Goal: Task Accomplishment & Management: Manage account settings

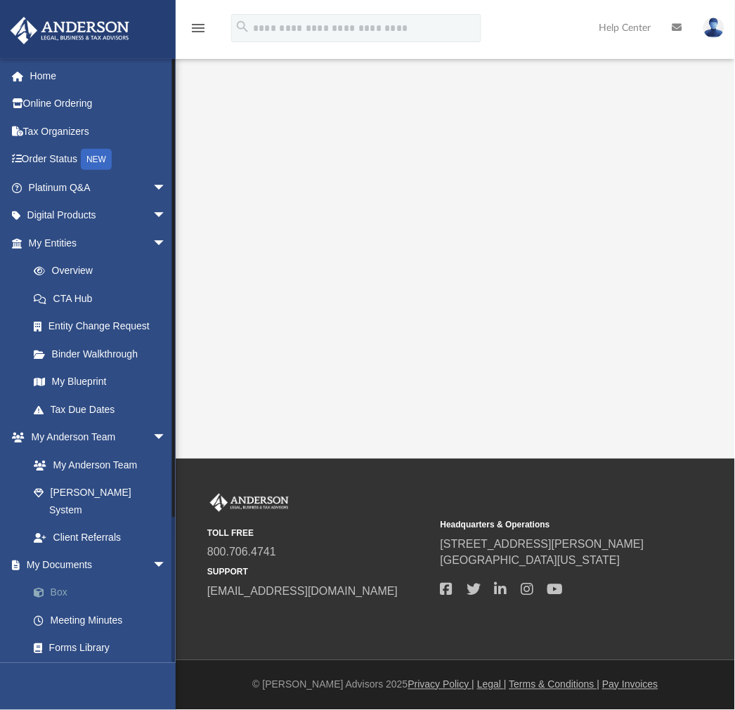
click at [89, 580] on link "Box" at bounding box center [104, 594] width 168 height 28
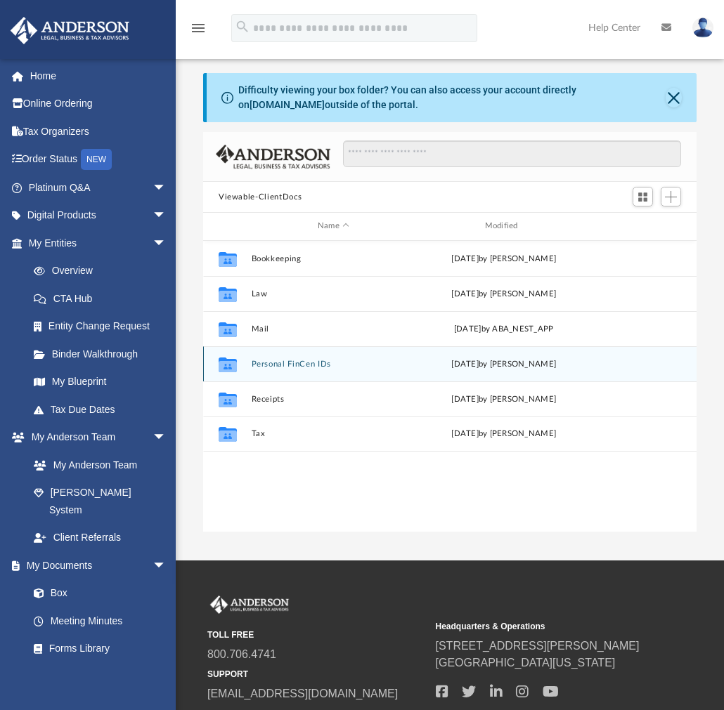
scroll to position [306, 481]
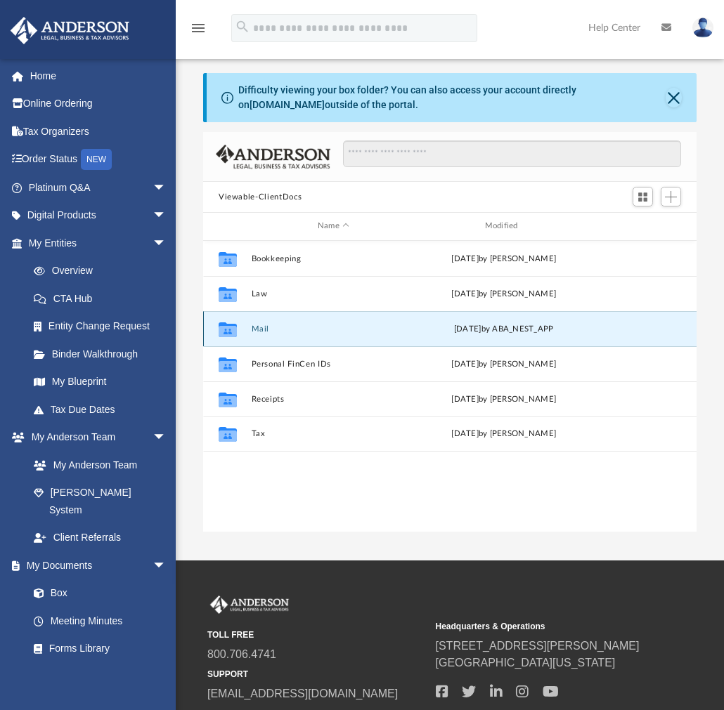
click at [257, 328] on button "Mail" at bounding box center [334, 329] width 164 height 9
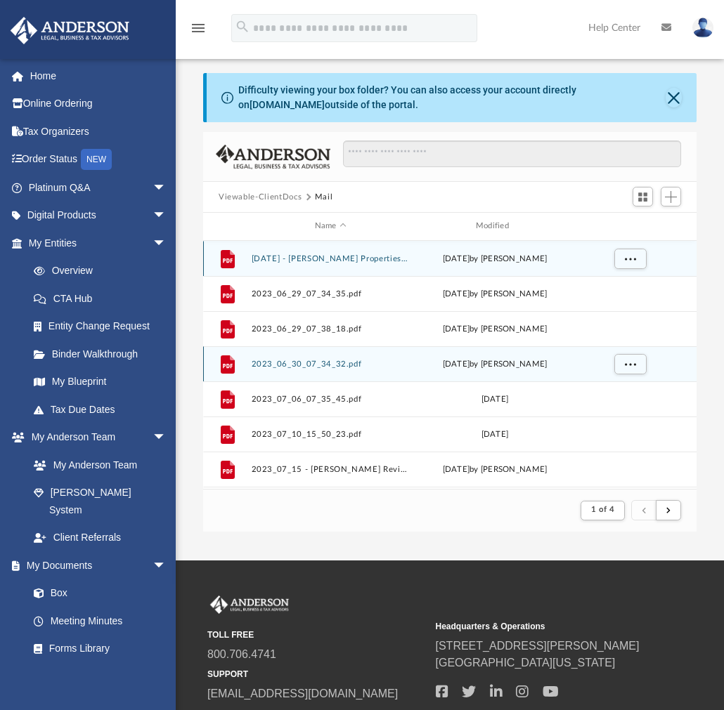
scroll to position [264, 481]
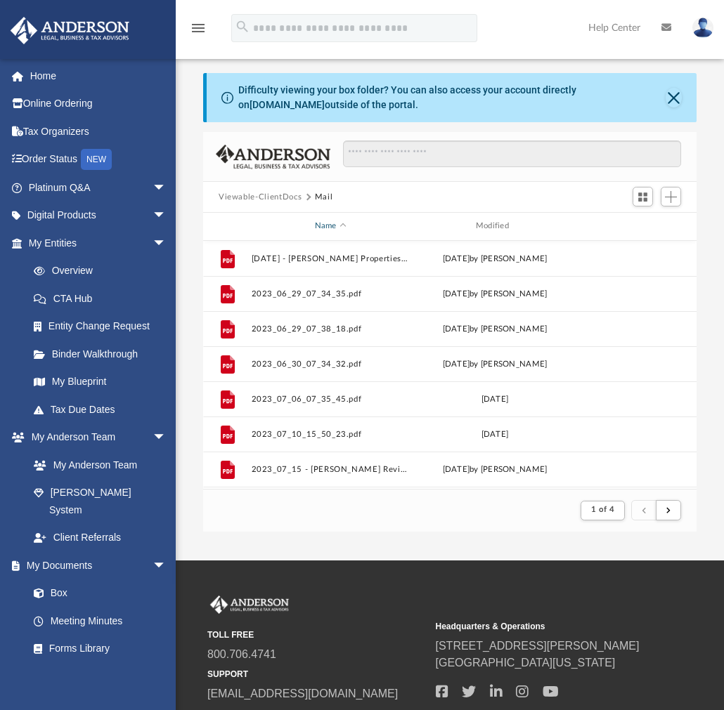
click at [333, 225] on div "Name" at bounding box center [330, 226] width 159 height 13
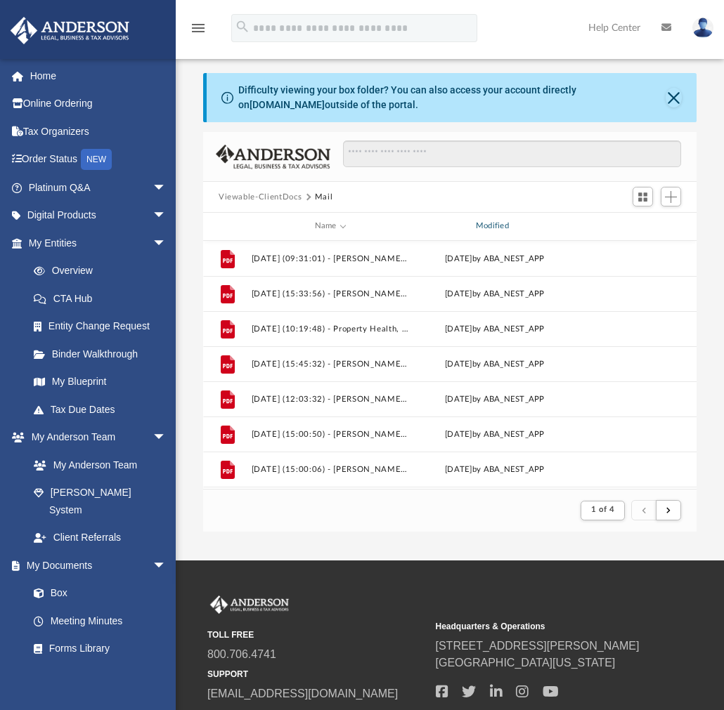
click at [485, 226] on div "Modified" at bounding box center [494, 226] width 159 height 13
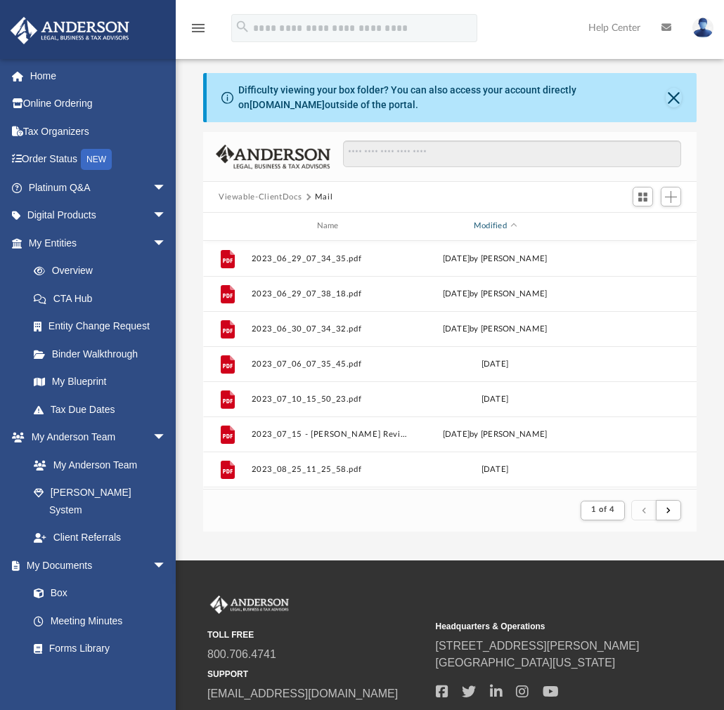
click at [495, 222] on div "Modified" at bounding box center [494, 226] width 159 height 13
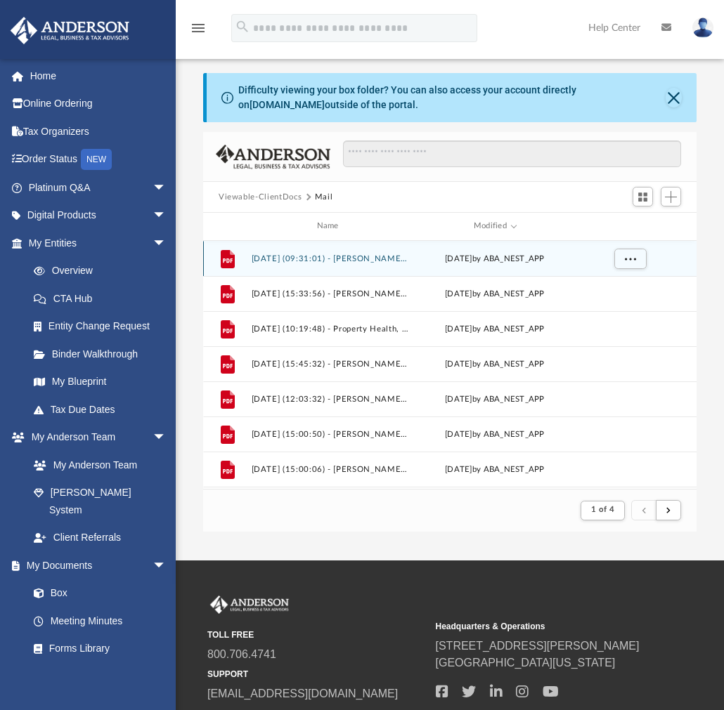
click at [324, 254] on button "[DATE] (09:31:01) - [PERSON_NAME] Properties, LLC - Mail.pdf" at bounding box center [331, 258] width 158 height 9
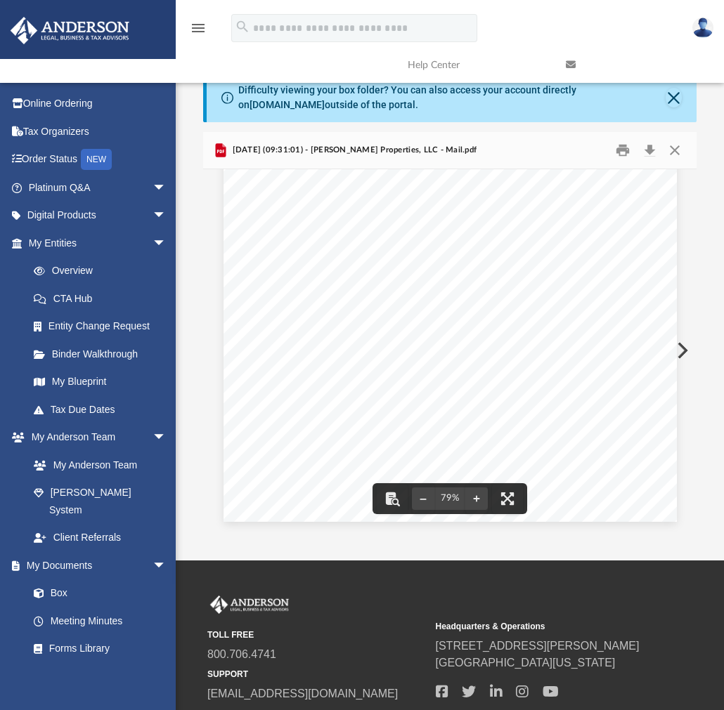
scroll to position [0, 0]
click at [680, 153] on button "Close" at bounding box center [674, 151] width 25 height 22
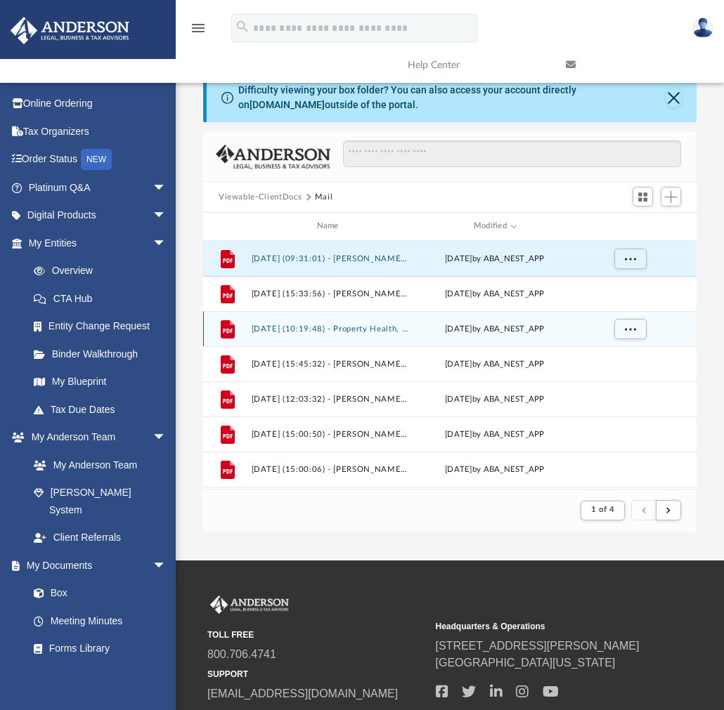
click at [299, 323] on div "File 2025.10.01 (10:19:48) - Property Health, Inc. - Mail.pdf yesterday by ABA_…" at bounding box center [449, 328] width 493 height 35
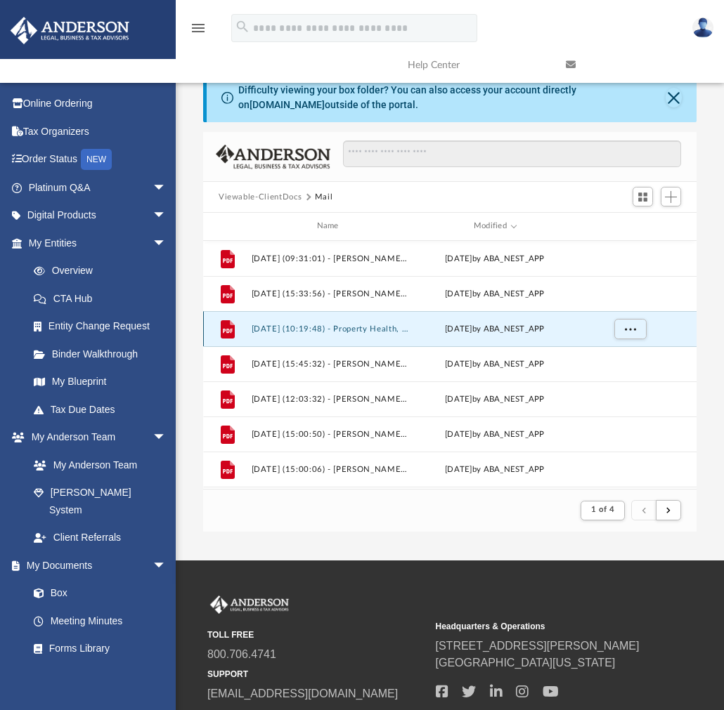
click at [320, 325] on button "[DATE] (10:19:48) - Property Health, Inc. - Mail.pdf" at bounding box center [331, 329] width 158 height 9
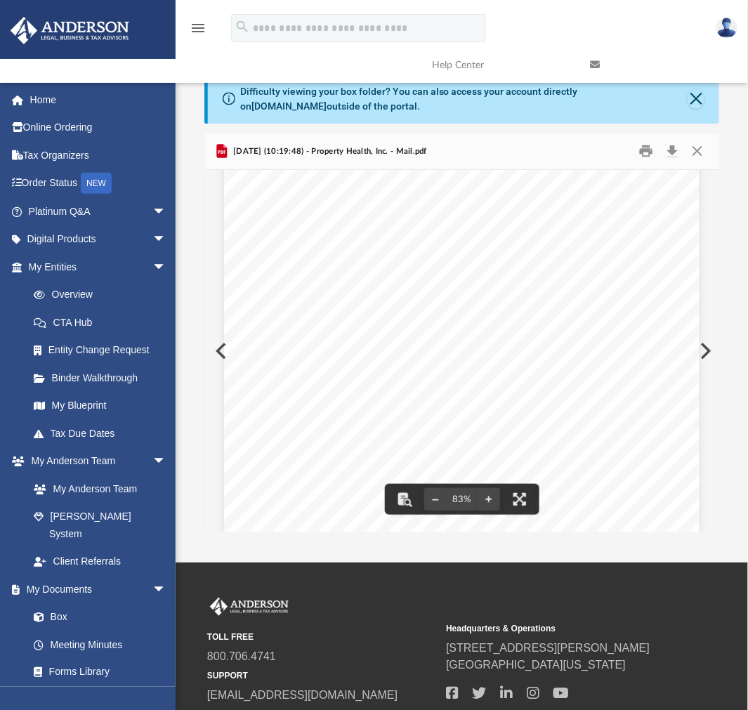
scroll to position [260, 0]
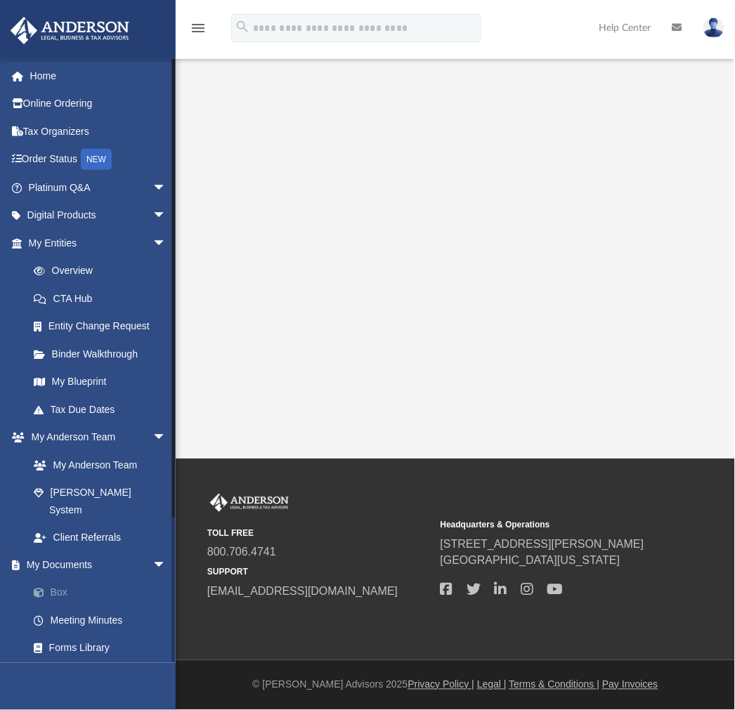
click at [59, 581] on link "Box" at bounding box center [104, 594] width 168 height 28
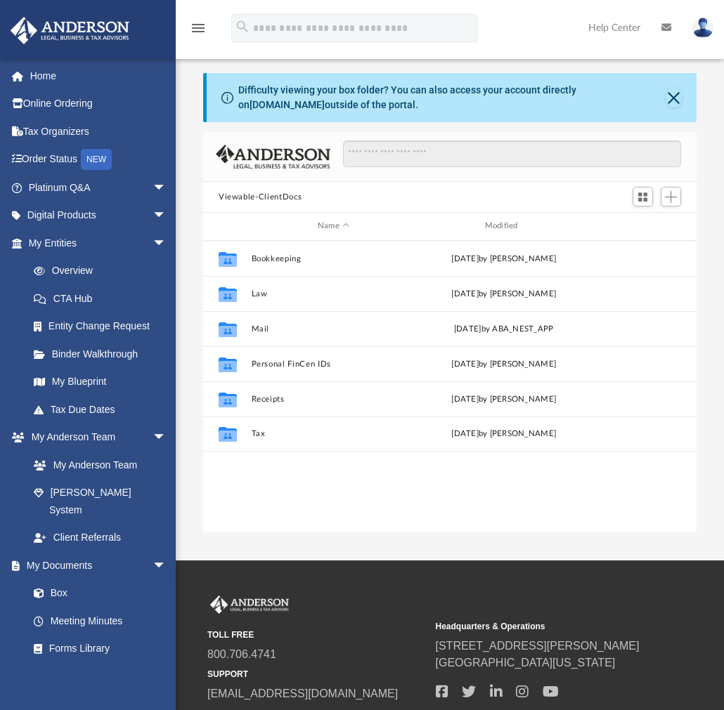
scroll to position [306, 481]
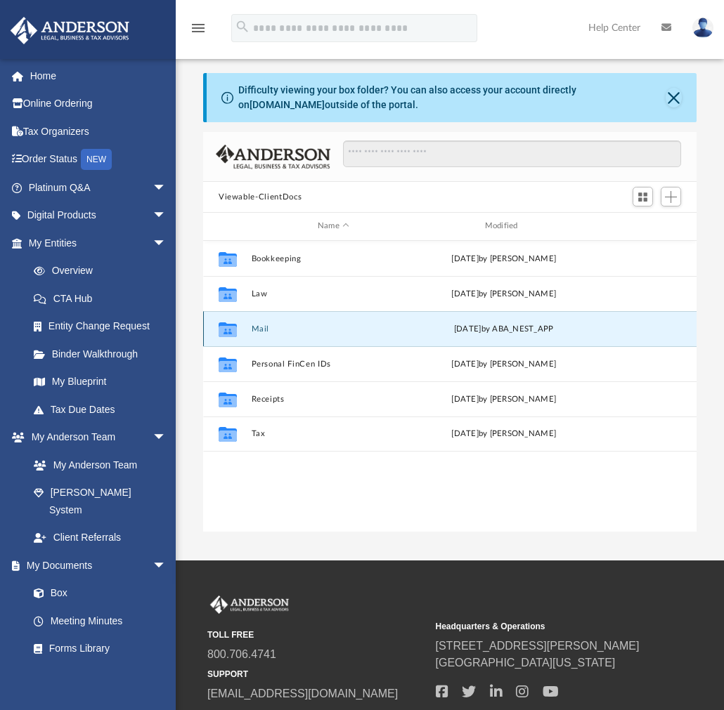
click at [254, 332] on button "Mail" at bounding box center [334, 329] width 164 height 9
click at [256, 327] on button "Mail" at bounding box center [334, 329] width 164 height 9
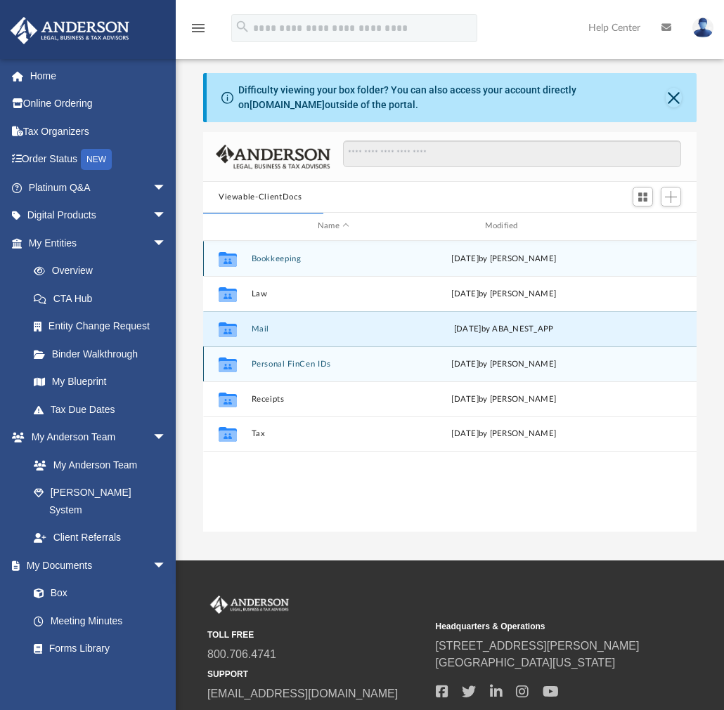
scroll to position [264, 481]
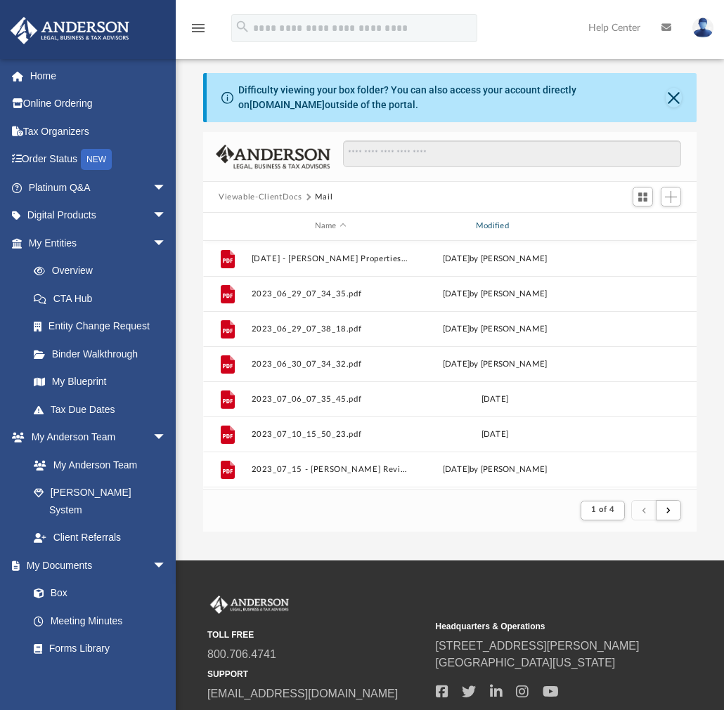
click at [488, 221] on div "Modified" at bounding box center [494, 226] width 159 height 13
click at [476, 226] on div "Modified" at bounding box center [494, 226] width 159 height 13
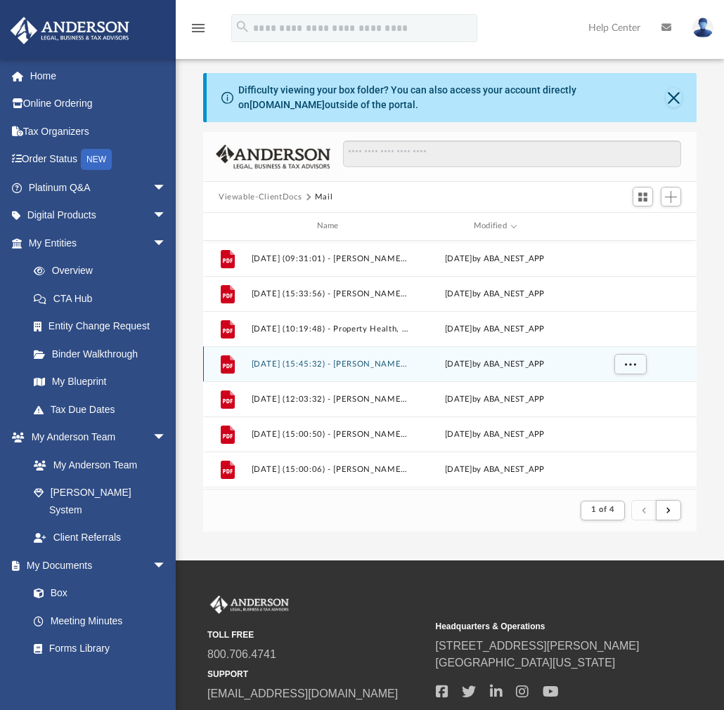
click at [336, 363] on button "[DATE] (15:45:32) - [PERSON_NAME] Properties, LLC - Mail.pdf" at bounding box center [331, 364] width 158 height 9
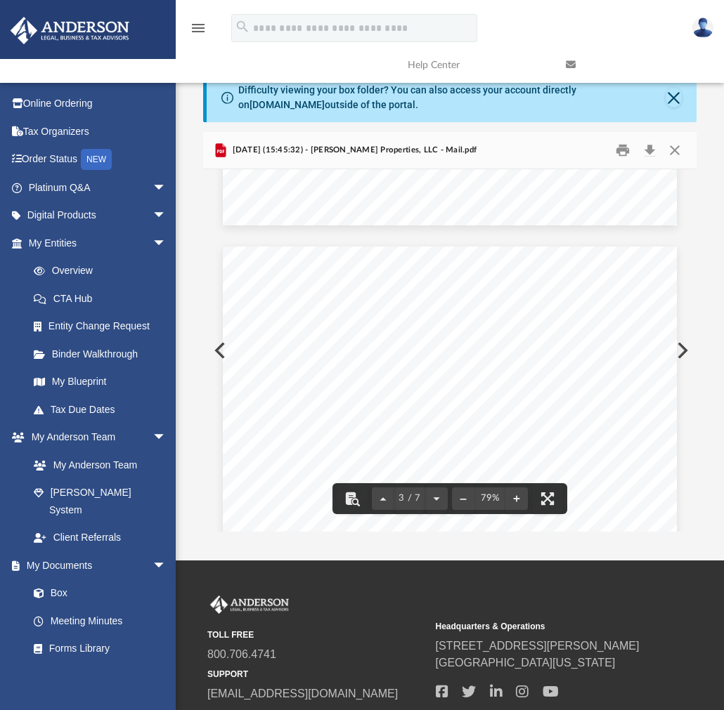
scroll to position [1147, 0]
drag, startPoint x: 608, startPoint y: 384, endPoint x: 622, endPoint y: 415, distance: 33.3
click at [614, 403] on div "Page 3" at bounding box center [449, 530] width 453 height 582
click at [516, 494] on button "File preview" at bounding box center [516, 498] width 22 height 31
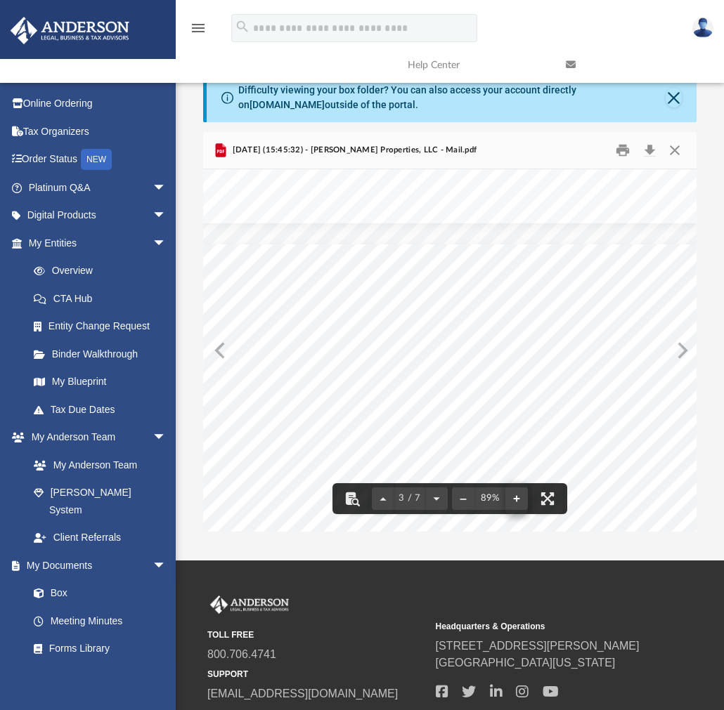
click at [516, 494] on div "Page 3" at bounding box center [458, 572] width 511 height 677
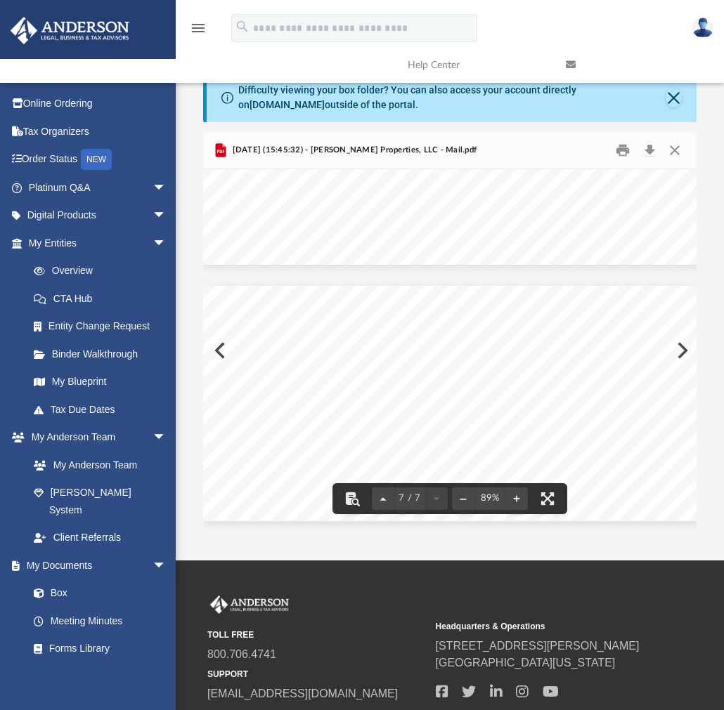
drag, startPoint x: 455, startPoint y: 298, endPoint x: 511, endPoint y: 324, distance: 61.3
click at [511, 324] on div "Page 7" at bounding box center [467, 403] width 528 height 235
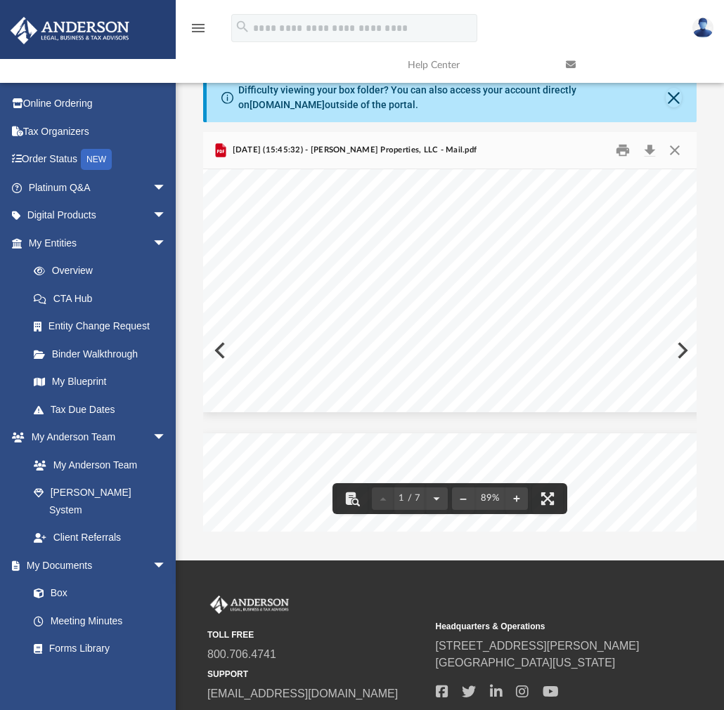
scroll to position [0, 0]
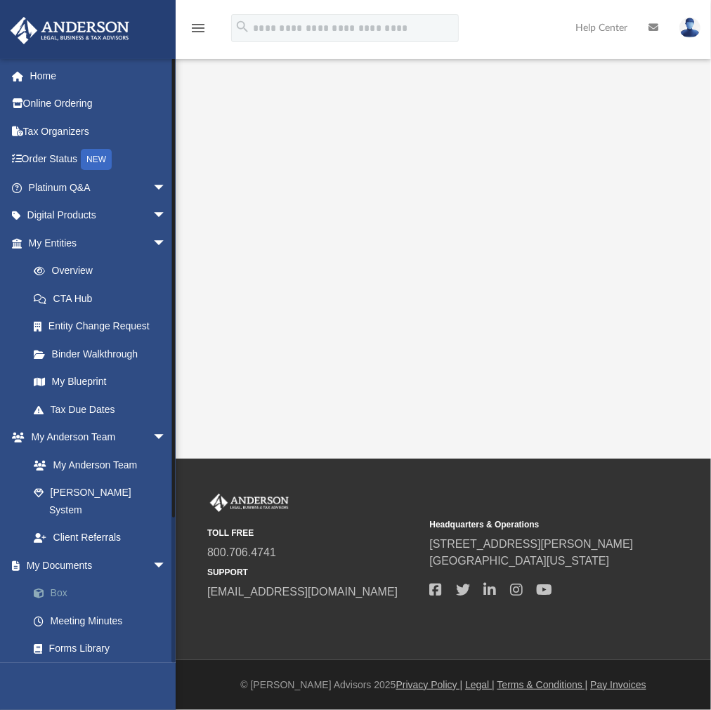
click at [72, 580] on link "Box" at bounding box center [104, 594] width 168 height 28
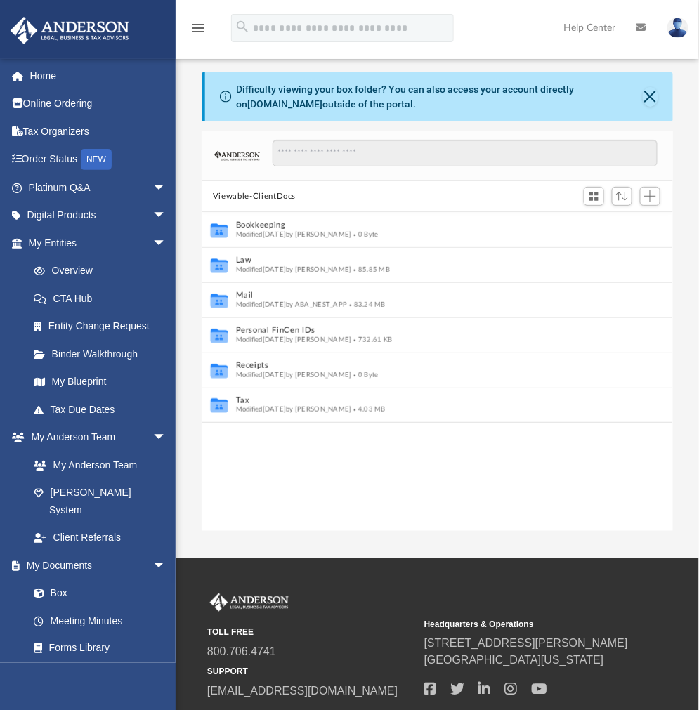
scroll to position [306, 460]
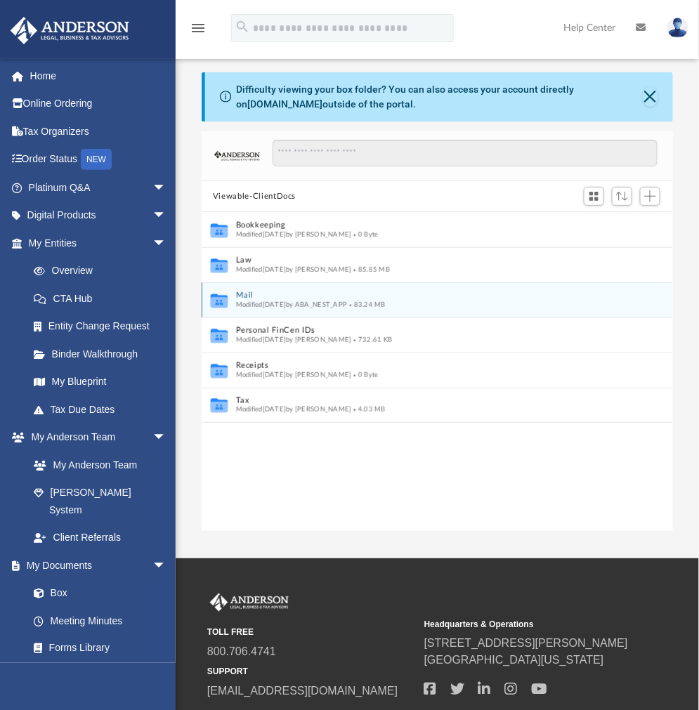
click at [254, 293] on button "Mail" at bounding box center [428, 296] width 384 height 9
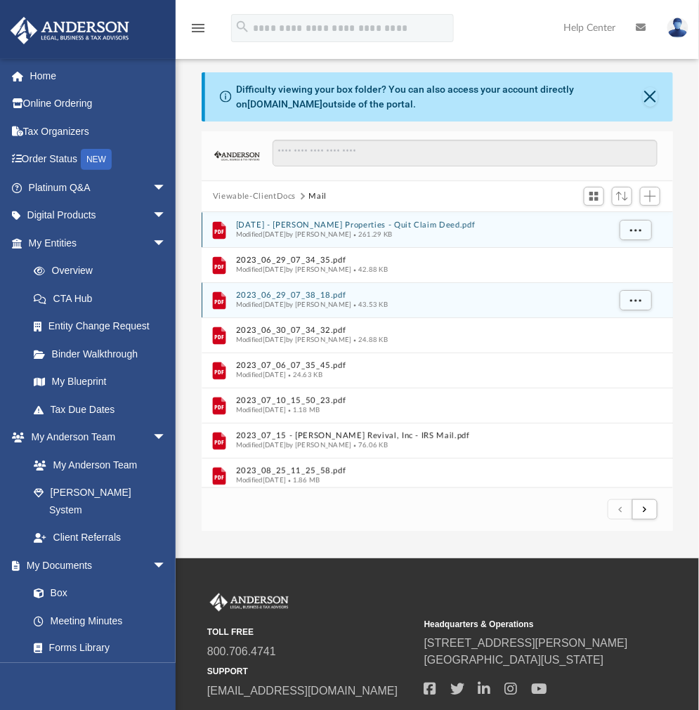
scroll to position [264, 460]
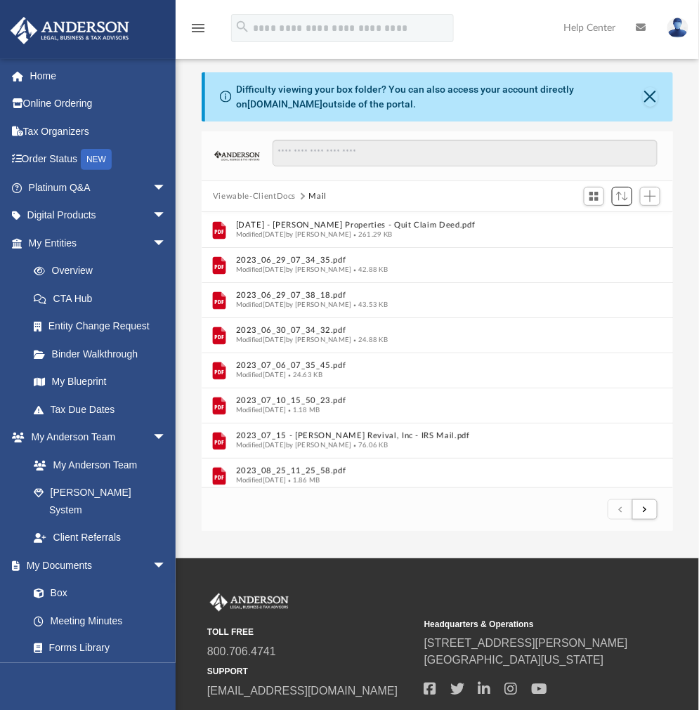
click at [614, 199] on button "Sort" at bounding box center [622, 196] width 21 height 19
click at [592, 266] on li "Date: Oldest → Newest" at bounding box center [578, 268] width 94 height 15
drag, startPoint x: 249, startPoint y: 82, endPoint x: 391, endPoint y: 111, distance: 144.9
click at [391, 110] on div "Difficulty viewing your box folder? You can also access your account directly o…" at bounding box center [438, 301] width 524 height 459
click at [391, 111] on div "Difficulty viewing your box folder? You can also access your account directly o…" at bounding box center [439, 96] width 468 height 49
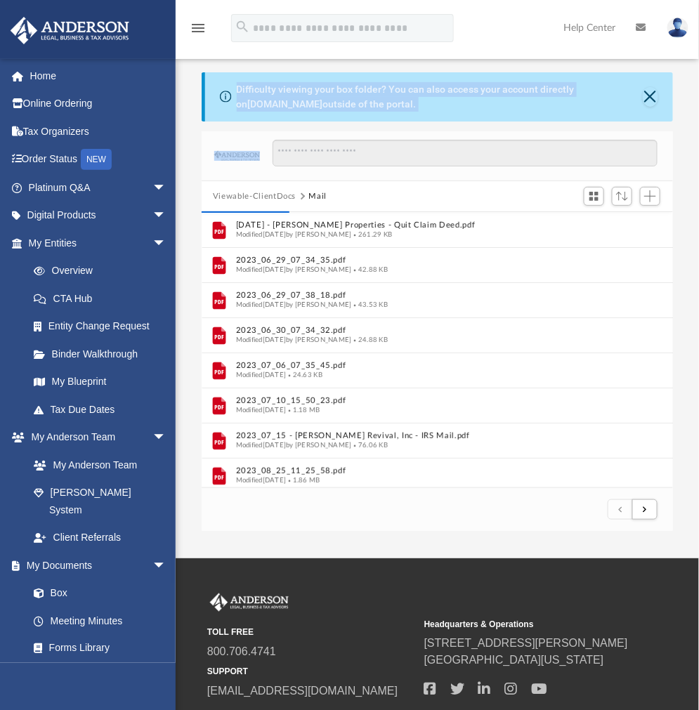
drag, startPoint x: 391, startPoint y: 111, endPoint x: 199, endPoint y: 80, distance: 194.3
click at [199, 80] on div "Difficulty viewing your box folder? You can also access your account directly o…" at bounding box center [438, 301] width 524 height 459
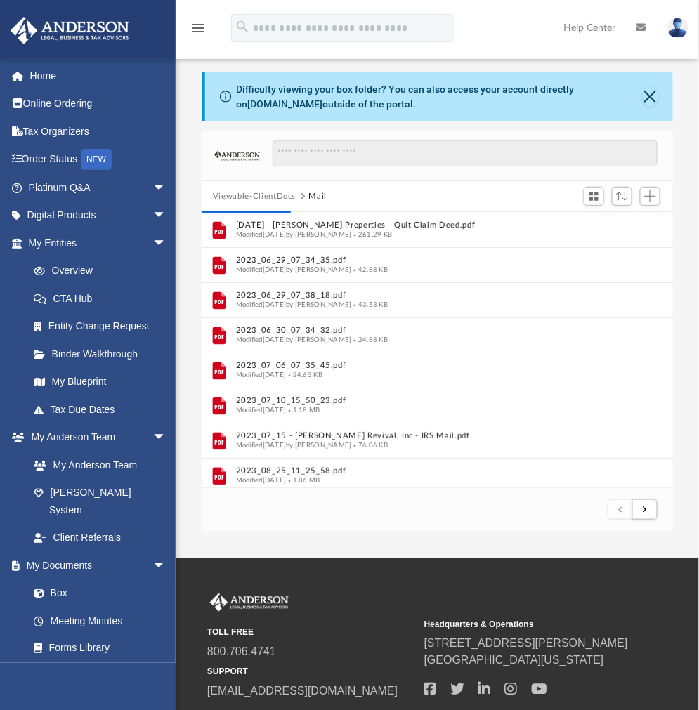
click at [195, 80] on div "Difficulty viewing your box folder? You can also access your account directly o…" at bounding box center [438, 301] width 524 height 459
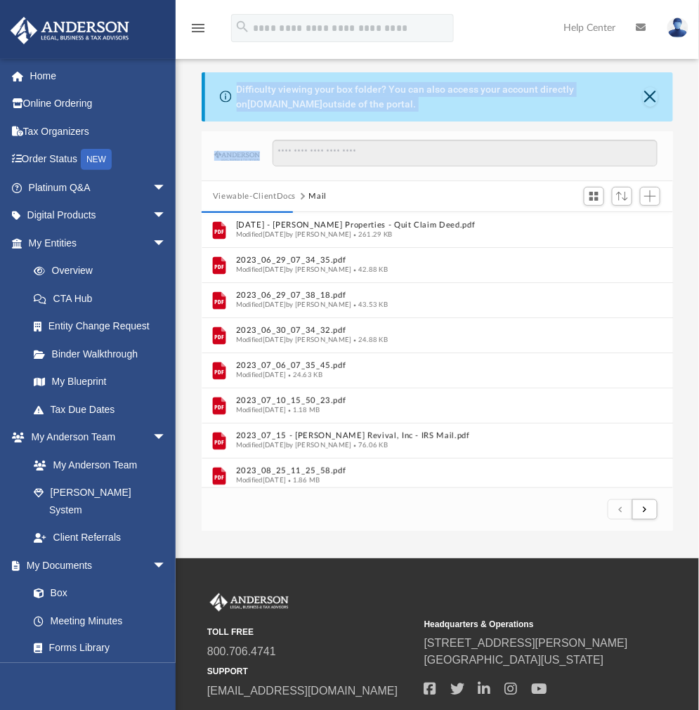
drag, startPoint x: 195, startPoint y: 80, endPoint x: 382, endPoint y: 109, distance: 189.1
click at [382, 108] on div "Difficulty viewing your box folder? You can also access your account directly o…" at bounding box center [438, 301] width 524 height 459
click at [382, 109] on div "Difficulty viewing your box folder? You can also access your account directly o…" at bounding box center [440, 97] width 406 height 30
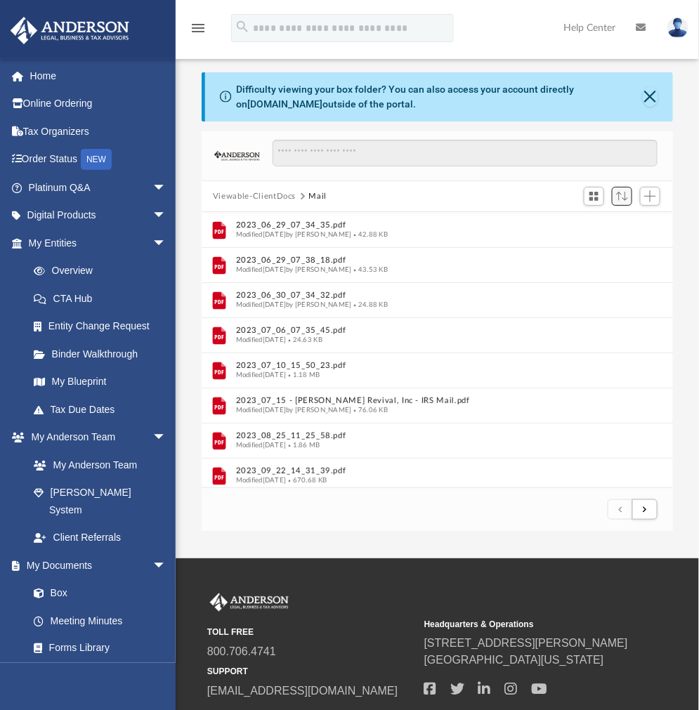
click at [616, 195] on span "Sort" at bounding box center [622, 196] width 12 height 9
click at [563, 290] on li "Date: Newest → Oldest" at bounding box center [578, 290] width 94 height 15
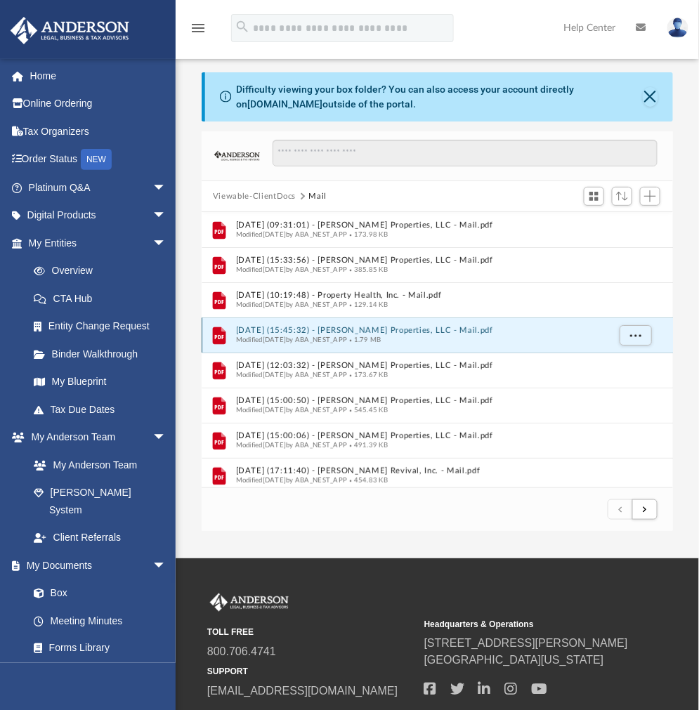
click at [307, 329] on button "[DATE] (15:45:32) - [PERSON_NAME] Properties, LLC - Mail.pdf" at bounding box center [422, 331] width 372 height 9
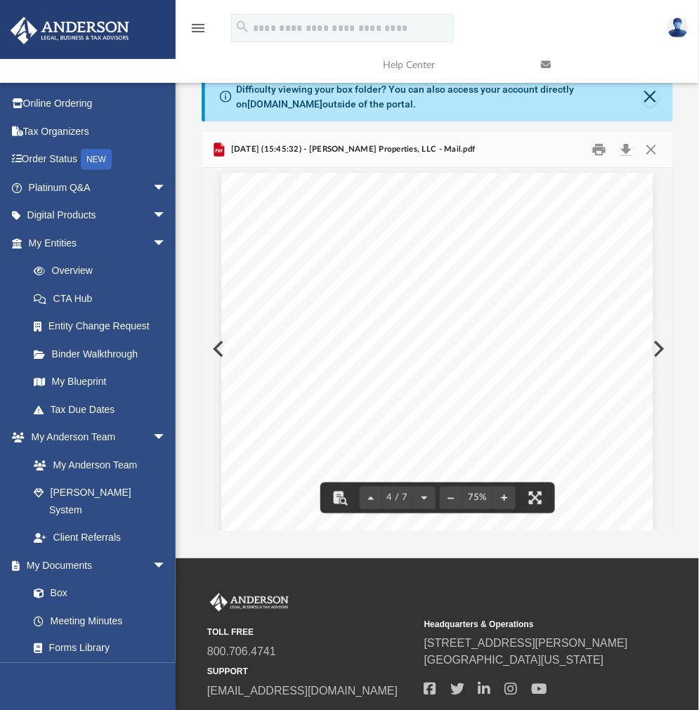
scroll to position [1822, 0]
drag, startPoint x: 422, startPoint y: 325, endPoint x: 429, endPoint y: 334, distance: 11.1
click at [429, 328] on div "Page 4" at bounding box center [436, 359] width 431 height 554
click at [507, 495] on button "File preview" at bounding box center [504, 498] width 22 height 31
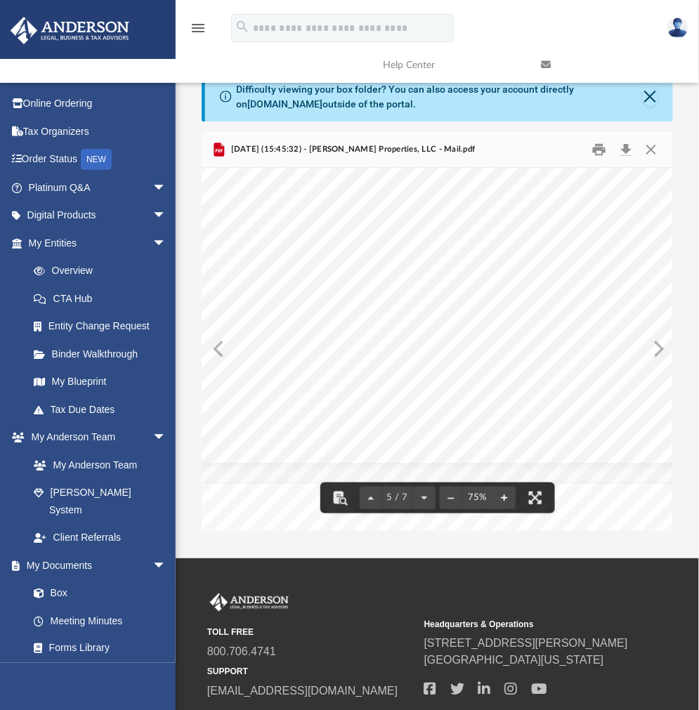
click at [507, 495] on button "File preview" at bounding box center [504, 498] width 22 height 31
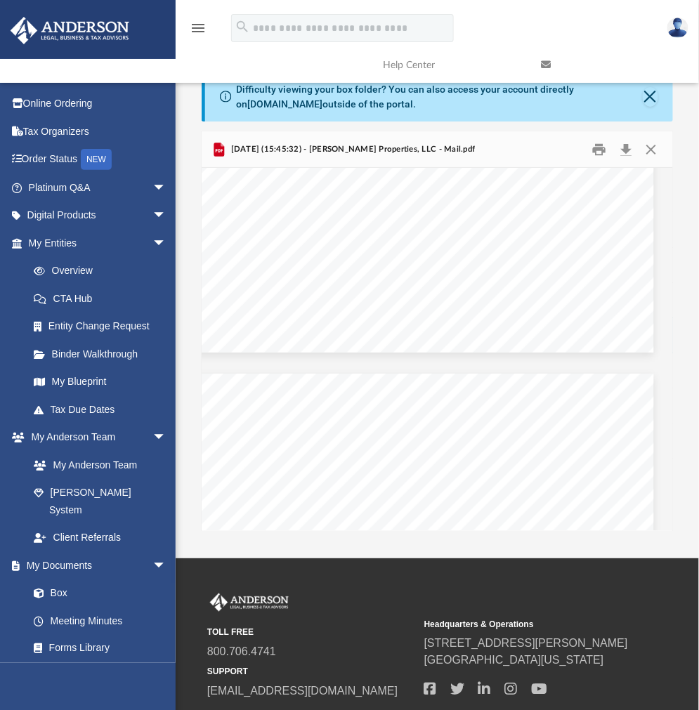
scroll to position [1983, 105]
click at [664, 346] on button "Preview" at bounding box center [657, 349] width 31 height 39
click at [222, 347] on button "Preview" at bounding box center [217, 349] width 31 height 39
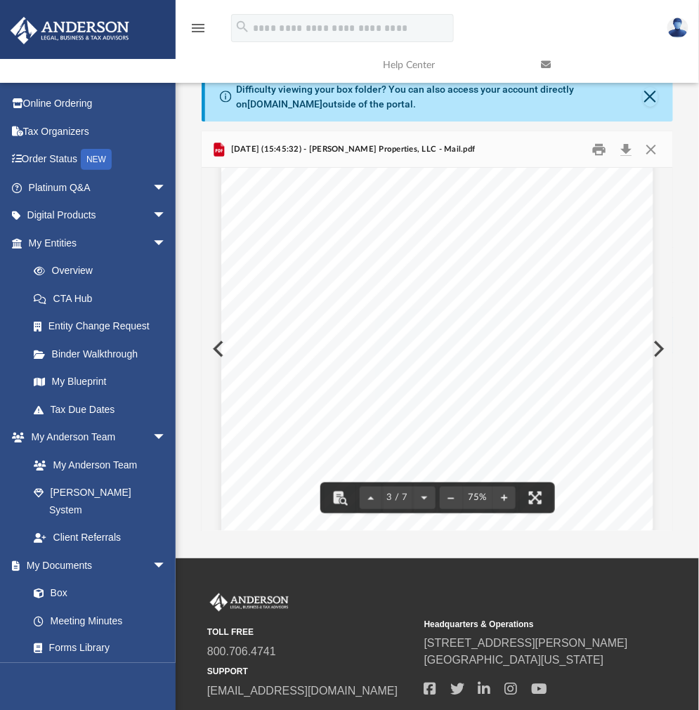
scroll to position [1280, 0]
drag, startPoint x: 668, startPoint y: 330, endPoint x: 670, endPoint y: 341, distance: 10.8
click at [670, 341] on button "Preview" at bounding box center [657, 349] width 31 height 39
click at [222, 347] on div "Page 1" at bounding box center [437, 456] width 431 height 576
drag, startPoint x: 215, startPoint y: 349, endPoint x: 223, endPoint y: 355, distance: 9.6
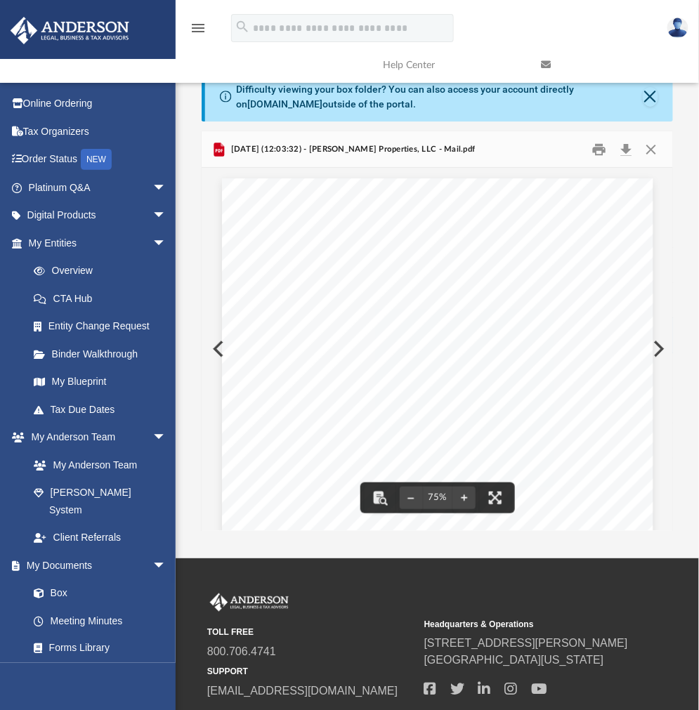
click at [222, 349] on div "Page 1" at bounding box center [437, 456] width 431 height 554
click at [222, 352] on div "Page 1" at bounding box center [437, 456] width 431 height 554
click at [208, 353] on button "Preview" at bounding box center [217, 349] width 31 height 39
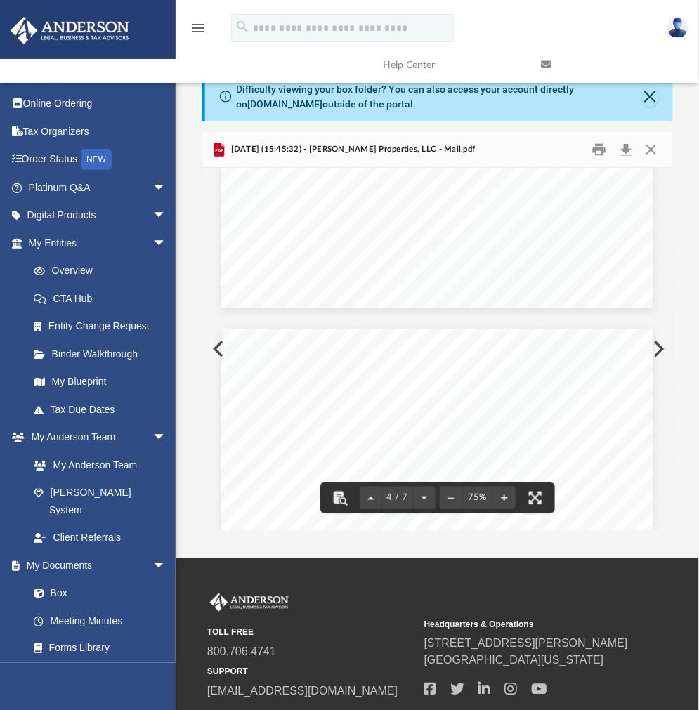
drag, startPoint x: 666, startPoint y: 357, endPoint x: 666, endPoint y: 345, distance: 11.9
click at [666, 345] on button "Preview" at bounding box center [657, 349] width 31 height 39
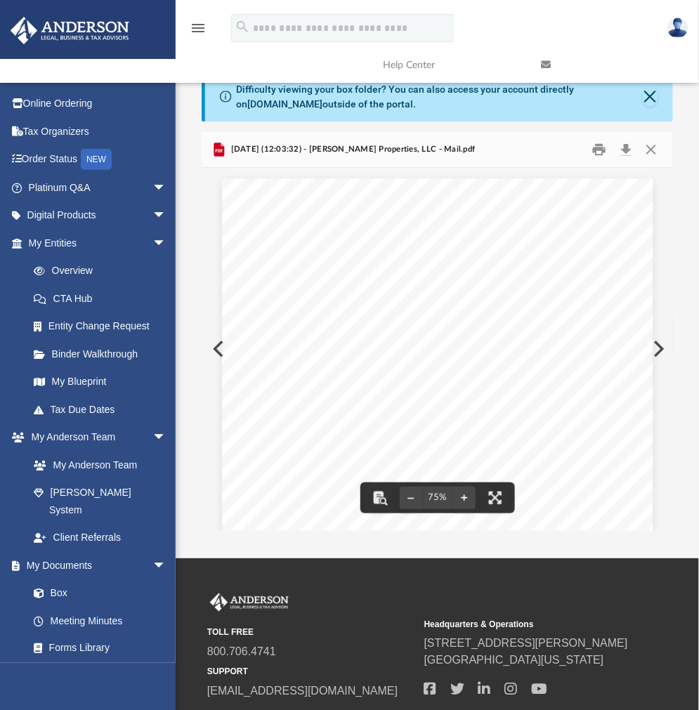
click at [222, 353] on div "Page 1" at bounding box center [437, 456] width 431 height 576
click at [222, 345] on div "Page 1" at bounding box center [437, 456] width 431 height 554
click at [212, 349] on button "Preview" at bounding box center [217, 349] width 31 height 39
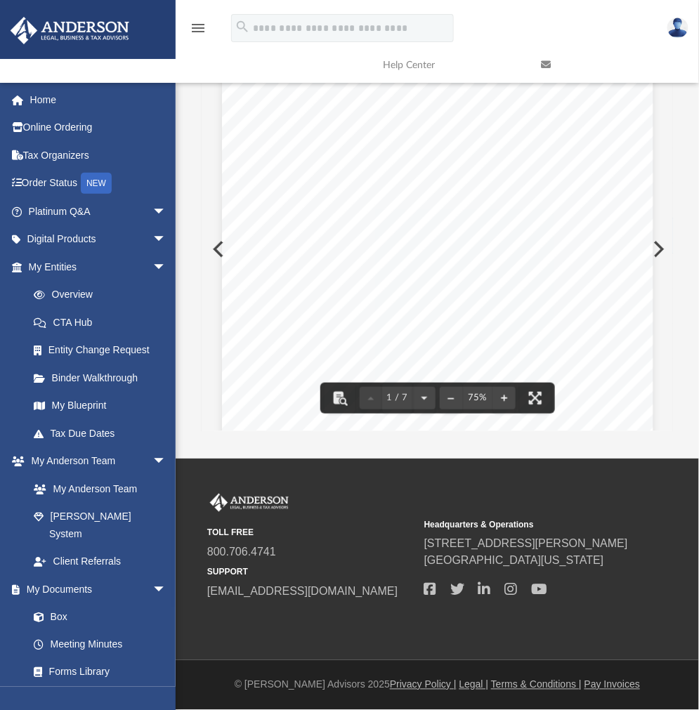
scroll to position [0, 0]
drag, startPoint x: 292, startPoint y: 254, endPoint x: 312, endPoint y: 312, distance: 61.8
click at [310, 283] on div "Page 1" at bounding box center [437, 356] width 431 height 554
drag, startPoint x: 264, startPoint y: 297, endPoint x: 275, endPoint y: 310, distance: 16.5
click at [275, 310] on div "Page 1" at bounding box center [437, 356] width 431 height 554
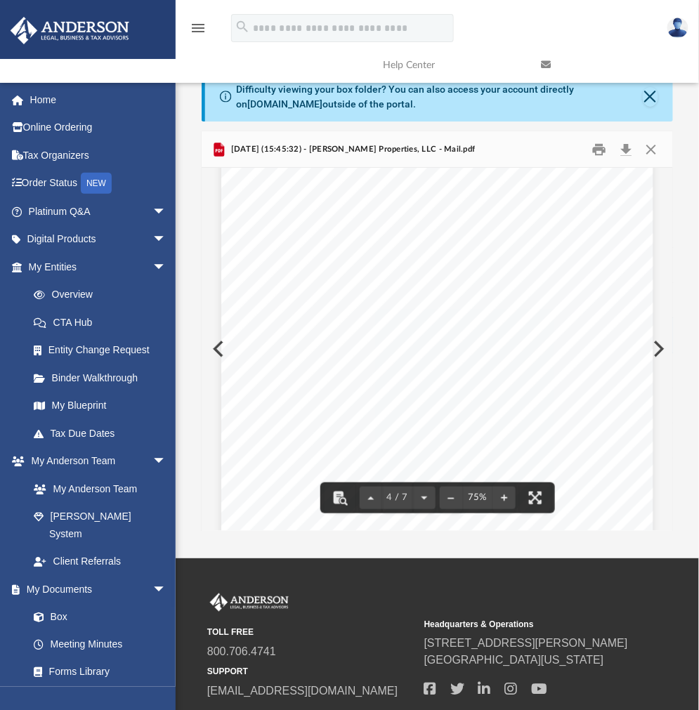
scroll to position [1502, 0]
click at [668, 365] on button "Preview" at bounding box center [657, 349] width 31 height 39
click at [222, 347] on div "Page 1" at bounding box center [437, 456] width 431 height 576
click at [222, 350] on div "Page 1" at bounding box center [437, 456] width 431 height 554
click at [214, 347] on button "Preview" at bounding box center [217, 349] width 31 height 39
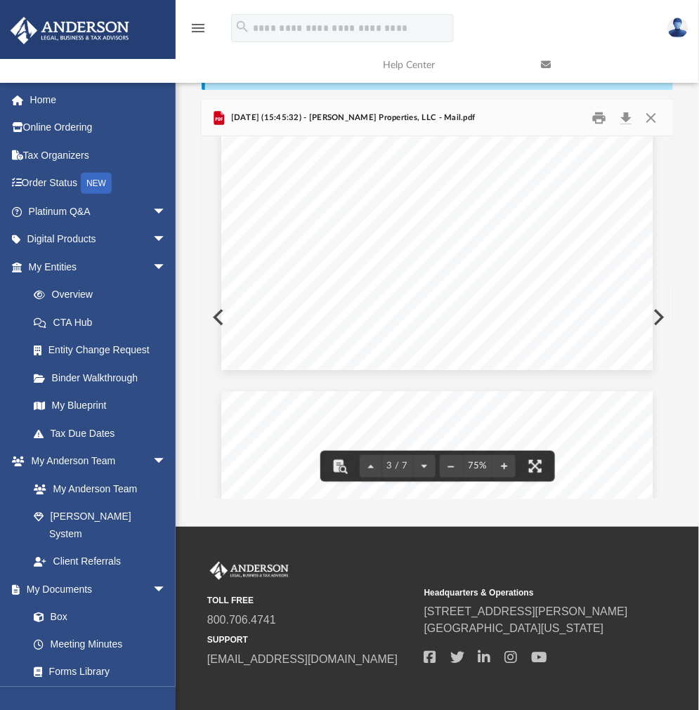
scroll to position [0, 0]
